Goal: Information Seeking & Learning: Learn about a topic

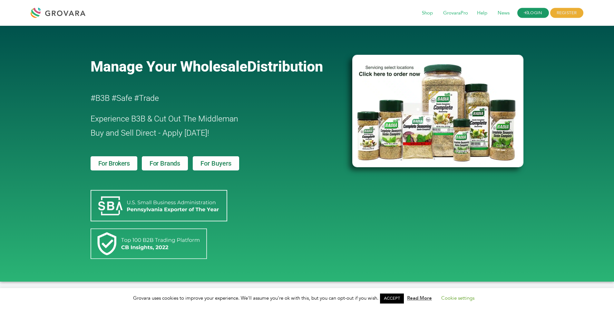
click at [527, 14] on link "LOGIN" at bounding box center [533, 13] width 32 height 10
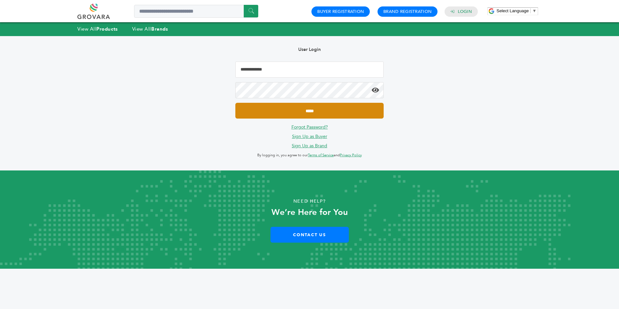
type input "**********"
click at [302, 111] on input "*****" at bounding box center [309, 111] width 148 height 16
click at [303, 110] on input "*****" at bounding box center [309, 111] width 148 height 16
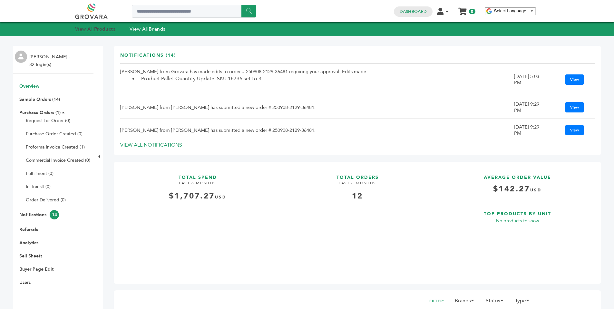
click at [98, 29] on strong "Products" at bounding box center [104, 29] width 21 height 6
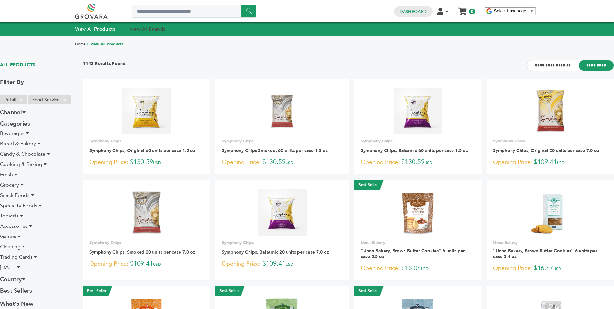
click at [146, 29] on link "View All Brands" at bounding box center [148, 29] width 36 height 6
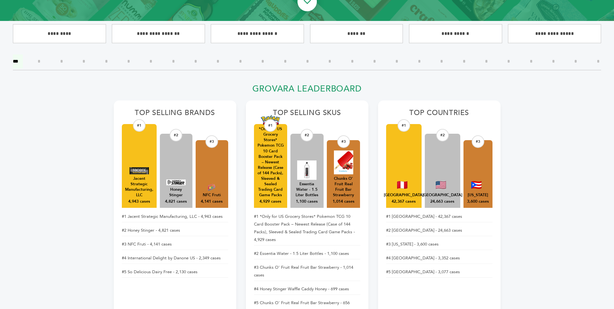
drag, startPoint x: 616, startPoint y: 11, endPoint x: 615, endPoint y: 15, distance: 4.3
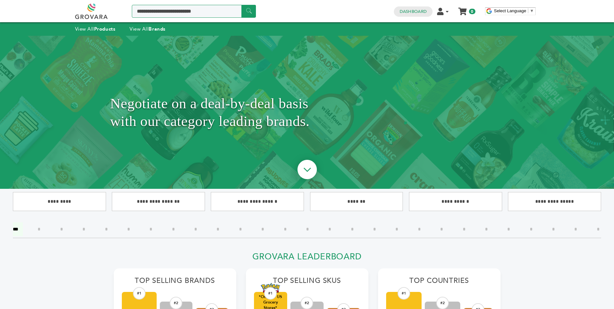
click at [159, 11] on input "Search a product or brand..." at bounding box center [194, 11] width 124 height 13
type input "********"
click at [241, 5] on input "******" at bounding box center [248, 11] width 15 height 13
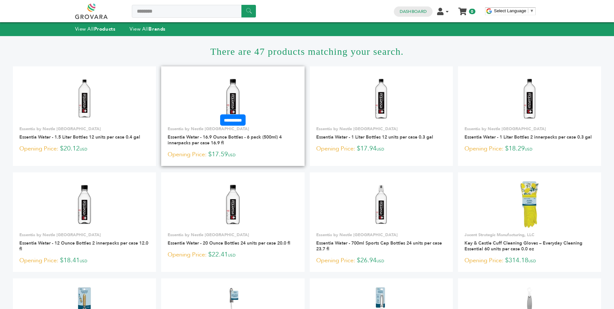
click at [257, 96] on link at bounding box center [232, 98] width 143 height 55
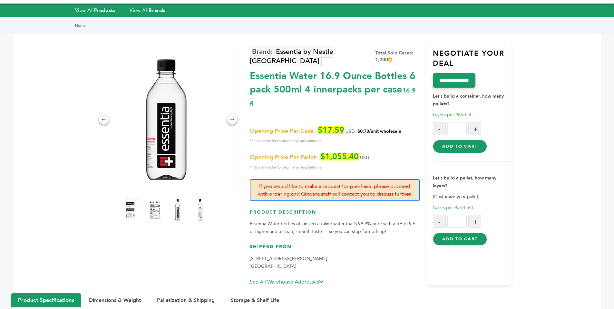
scroll to position [8, 0]
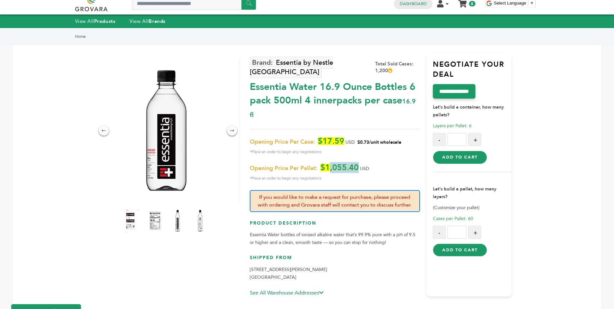
drag, startPoint x: 358, startPoint y: 157, endPoint x: 329, endPoint y: 160, distance: 29.7
click at [329, 164] on span "$1,055.40" at bounding box center [339, 168] width 38 height 8
drag, startPoint x: 325, startPoint y: 159, endPoint x: 348, endPoint y: 154, distance: 24.1
click at [348, 164] on span "$1,055.40" at bounding box center [339, 168] width 38 height 8
click at [155, 22] on strong "Brands" at bounding box center [157, 21] width 17 height 6
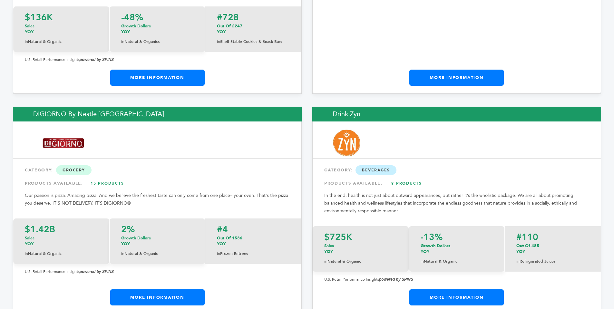
scroll to position [2505, 0]
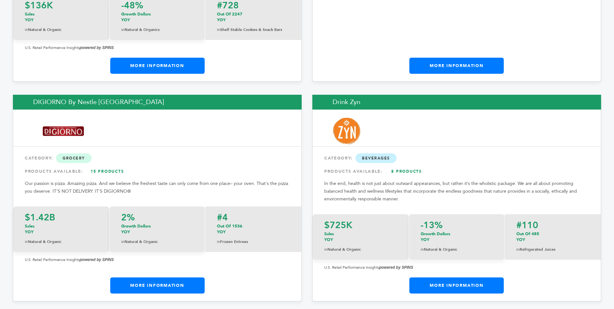
drag, startPoint x: 616, startPoint y: 11, endPoint x: 600, endPoint y: 79, distance: 69.9
click at [345, 118] on img at bounding box center [346, 131] width 27 height 27
click at [441, 277] on link "More Information" at bounding box center [456, 285] width 94 height 16
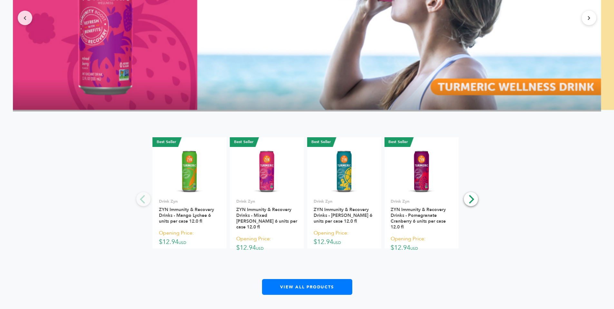
scroll to position [465, 0]
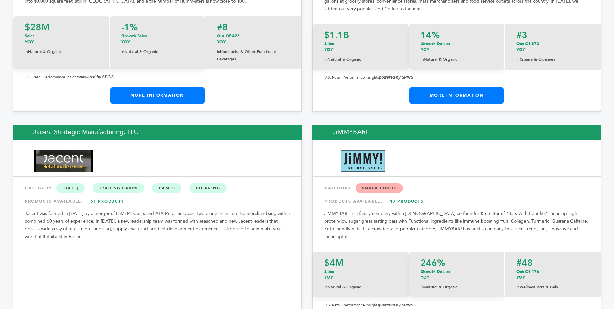
scroll to position [4363, 0]
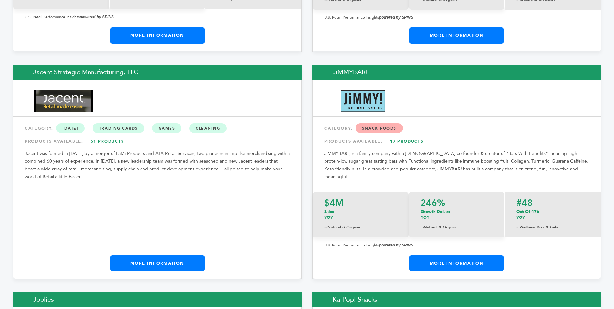
click at [148, 255] on link "More Information" at bounding box center [157, 263] width 94 height 16
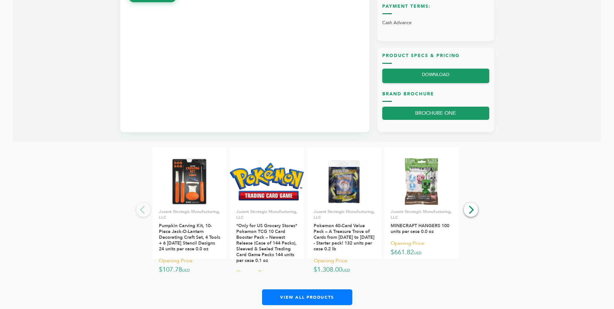
scroll to position [383, 0]
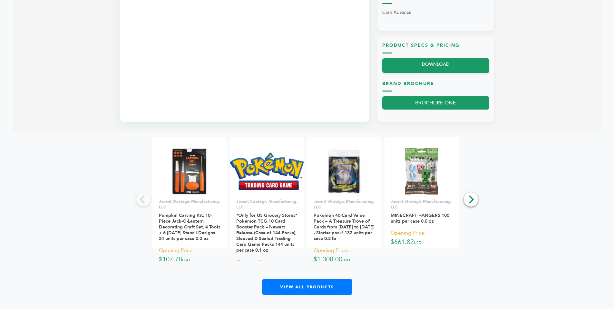
drag, startPoint x: 616, startPoint y: 53, endPoint x: 616, endPoint y: 197, distance: 144.0
click at [471, 195] on icon "Next" at bounding box center [470, 199] width 8 height 8
click at [470, 199] on icon "Next" at bounding box center [470, 199] width 8 height 8
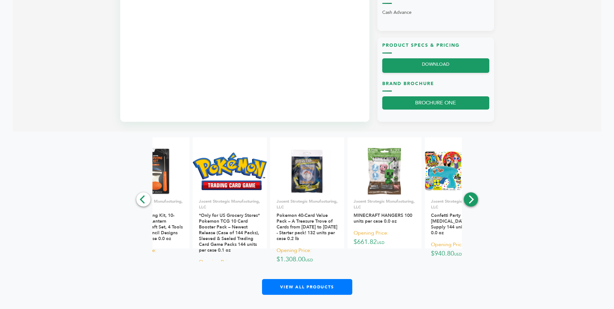
click at [470, 199] on icon "Next" at bounding box center [470, 199] width 8 height 8
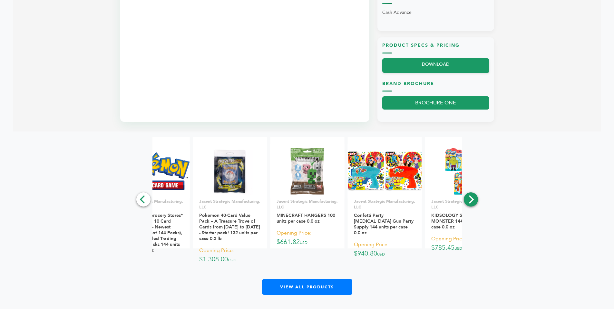
click at [470, 199] on icon "Next" at bounding box center [470, 199] width 8 height 8
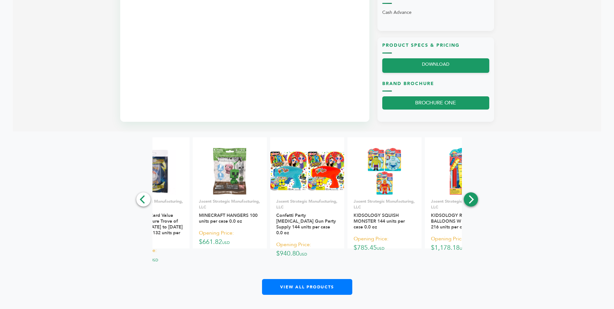
click at [470, 199] on icon "Next" at bounding box center [470, 199] width 8 height 8
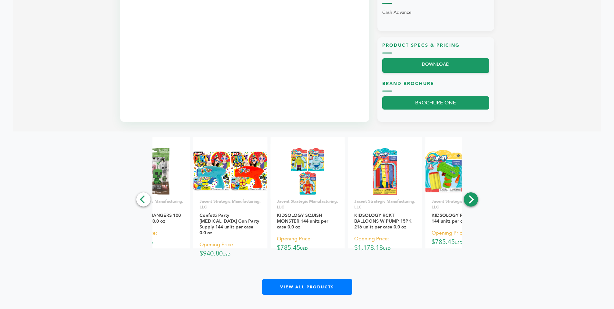
click at [470, 199] on icon "Next" at bounding box center [470, 199] width 8 height 8
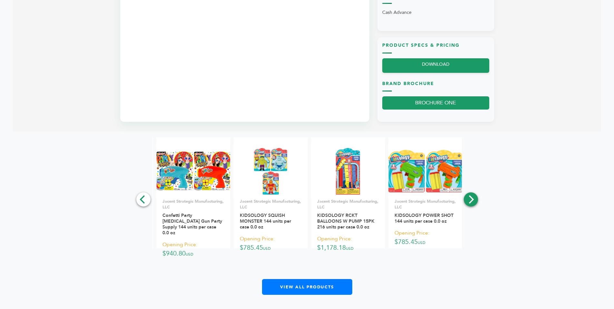
click at [470, 199] on icon "Next" at bounding box center [470, 199] width 8 height 8
click at [470, 199] on div "**********" at bounding box center [307, 216] width 588 height 158
click at [138, 204] on button "Previous" at bounding box center [143, 199] width 14 height 14
click at [141, 199] on icon "Previous" at bounding box center [142, 199] width 5 height 8
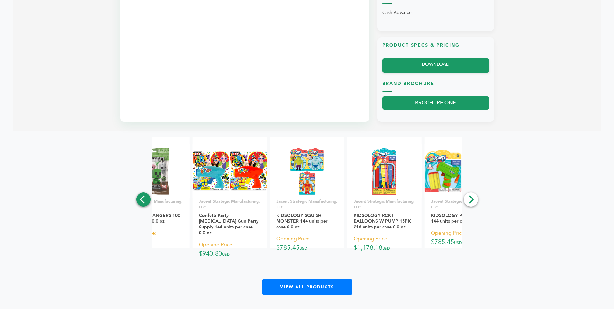
click at [141, 199] on icon "Previous" at bounding box center [142, 199] width 5 height 8
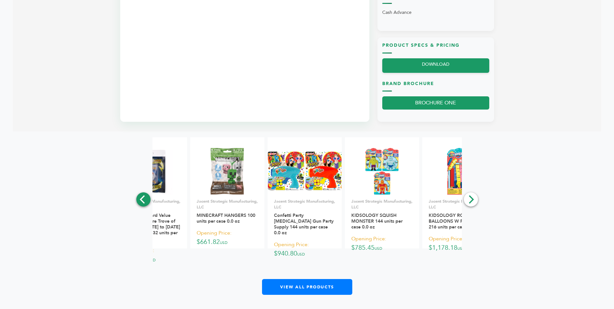
click at [141, 199] on icon "Previous" at bounding box center [142, 199] width 5 height 8
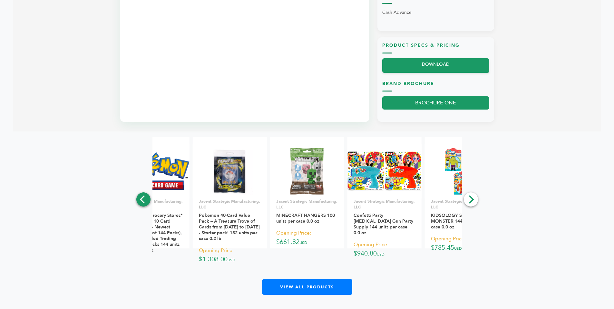
click at [141, 199] on icon "Previous" at bounding box center [142, 199] width 5 height 8
